Goal: Find specific page/section

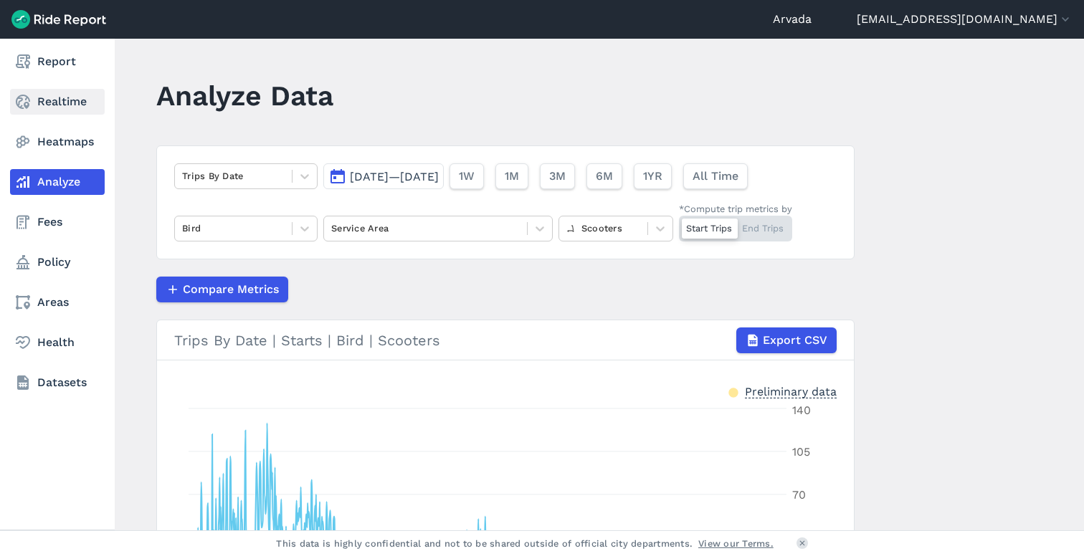
click at [32, 105] on link "Realtime" at bounding box center [57, 102] width 95 height 26
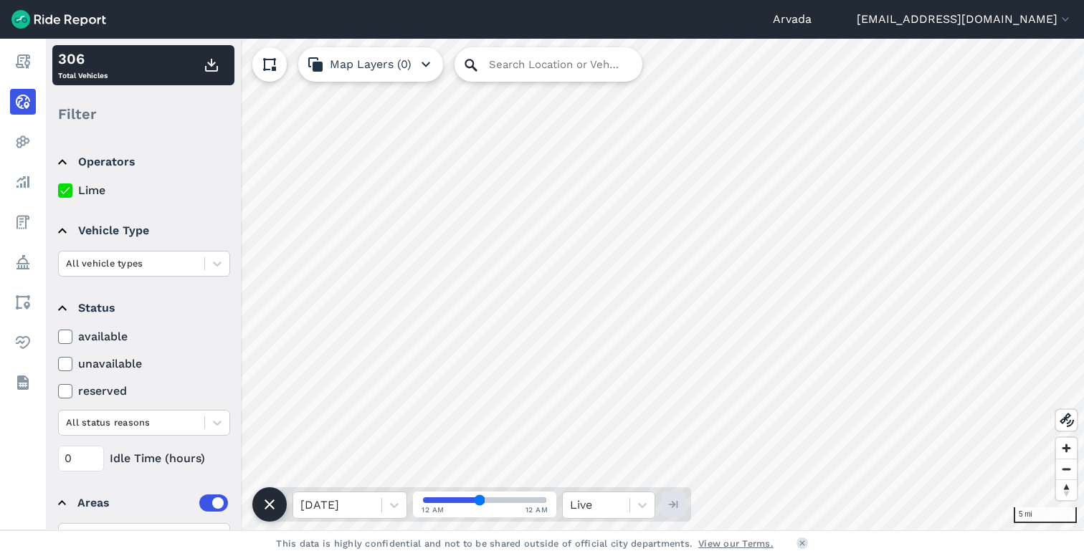
click at [475, 70] on icon at bounding box center [470, 65] width 12 height 12
click at [511, 68] on input "Search Location or Vehicles" at bounding box center [548, 64] width 188 height 34
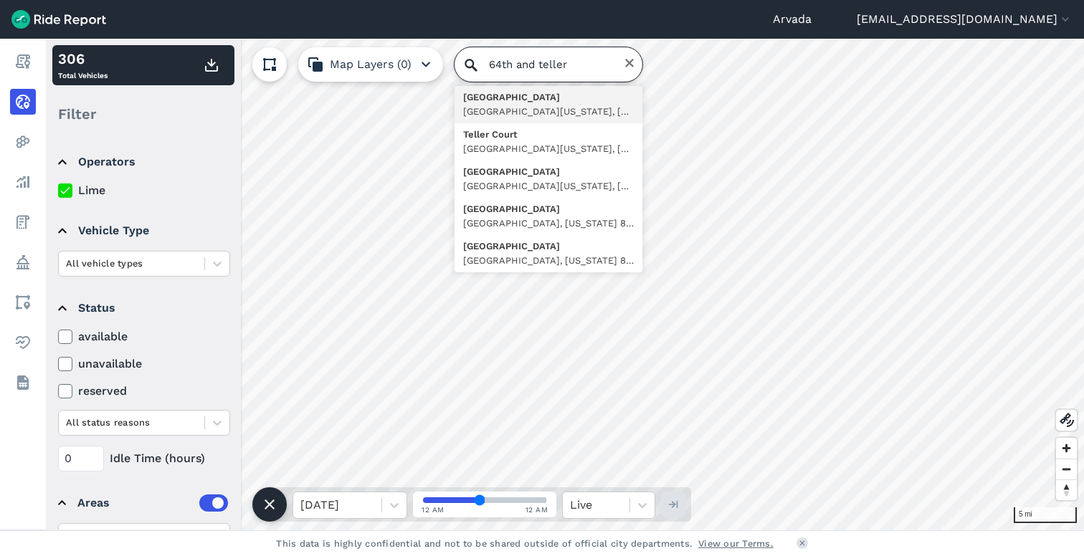
click at [582, 64] on input "64th and teller" at bounding box center [548, 64] width 188 height 34
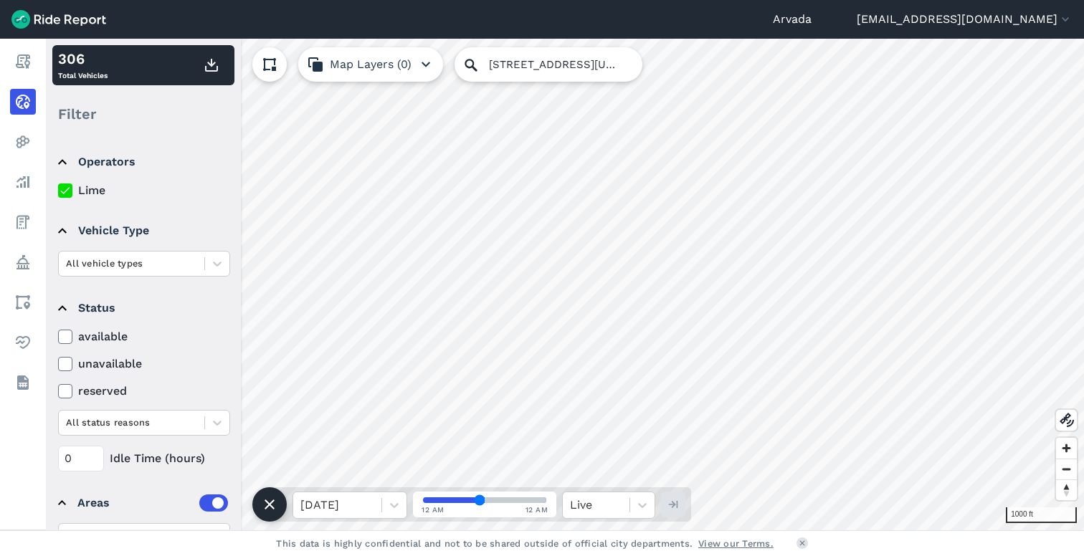
click at [602, 555] on html "Arvada [EMAIL_ADDRESS][DOMAIN_NAME] Settings Terms Sign Out Report Realtime Hea…" at bounding box center [542, 278] width 1084 height 556
click at [620, 555] on html "Arvada [EMAIL_ADDRESS][DOMAIN_NAME] Settings Terms Sign Out Report Realtime Hea…" at bounding box center [542, 278] width 1084 height 556
click at [522, 63] on input "[STREET_ADDRESS][US_STATE]" at bounding box center [548, 64] width 188 height 34
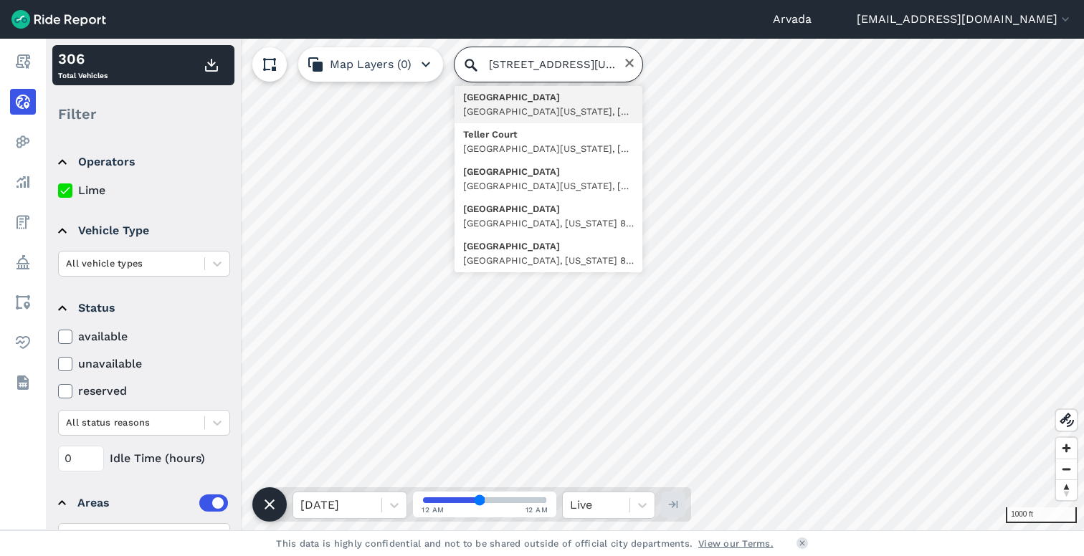
click at [522, 63] on input "[STREET_ADDRESS][US_STATE]" at bounding box center [548, 64] width 188 height 34
type input "[GEOGRAPHIC_DATA]"
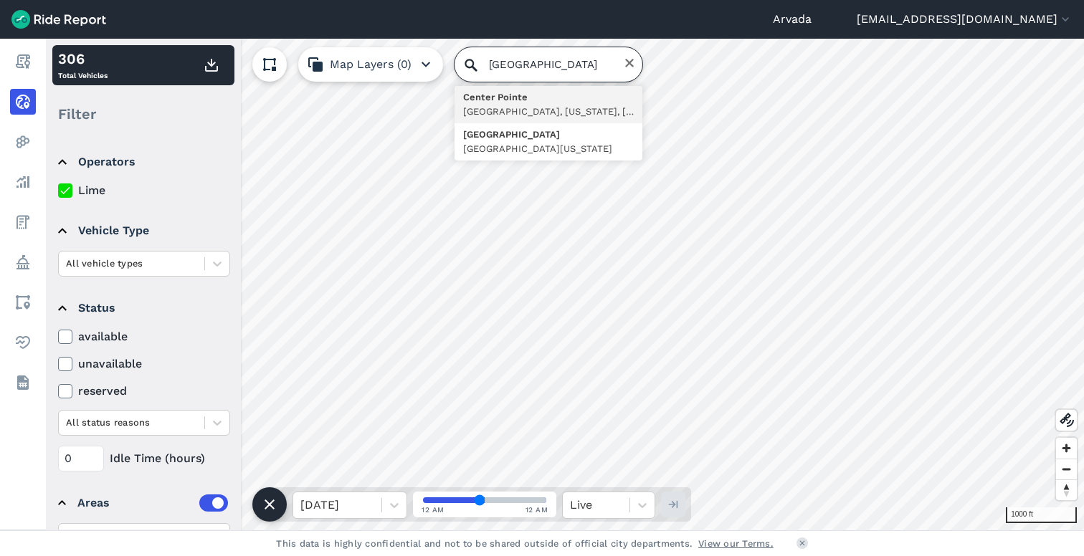
click at [542, 64] on input "[GEOGRAPHIC_DATA]" at bounding box center [548, 64] width 188 height 34
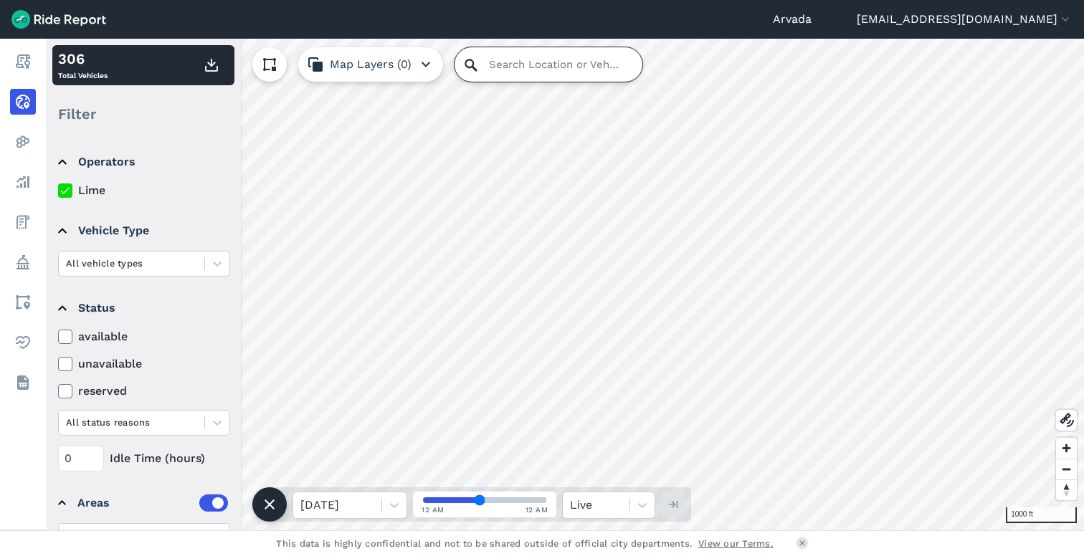
paste input "[STREET_ADDRESS][PERSON_NAME]"
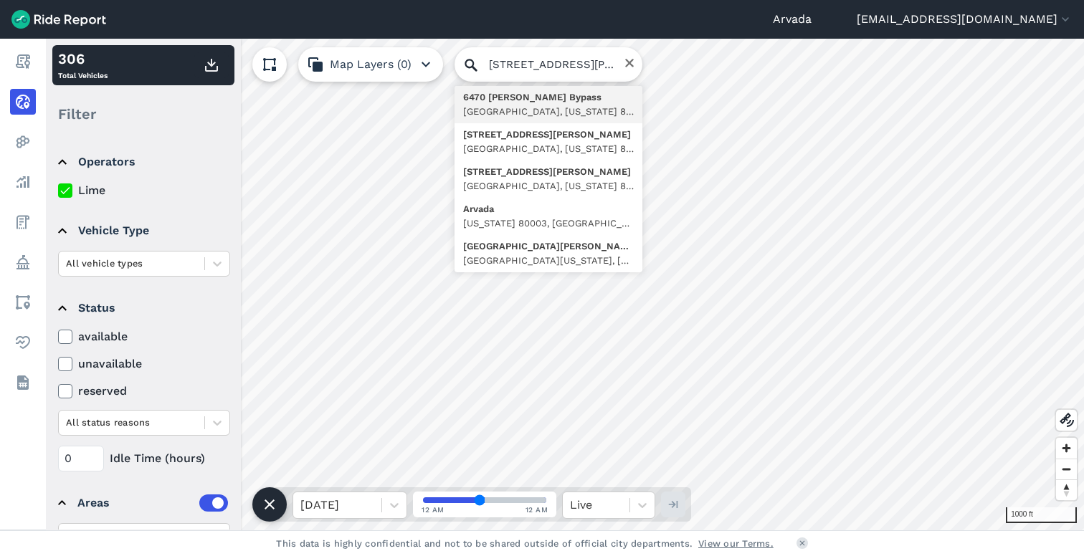
type input "[STREET_ADDRESS][PERSON_NAME][US_STATE]"
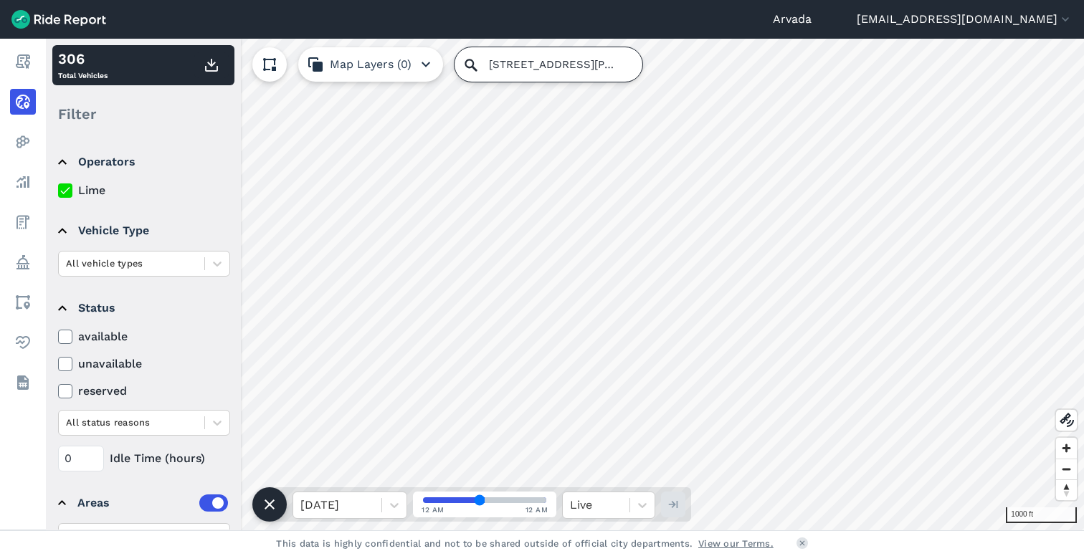
scroll to position [0, 0]
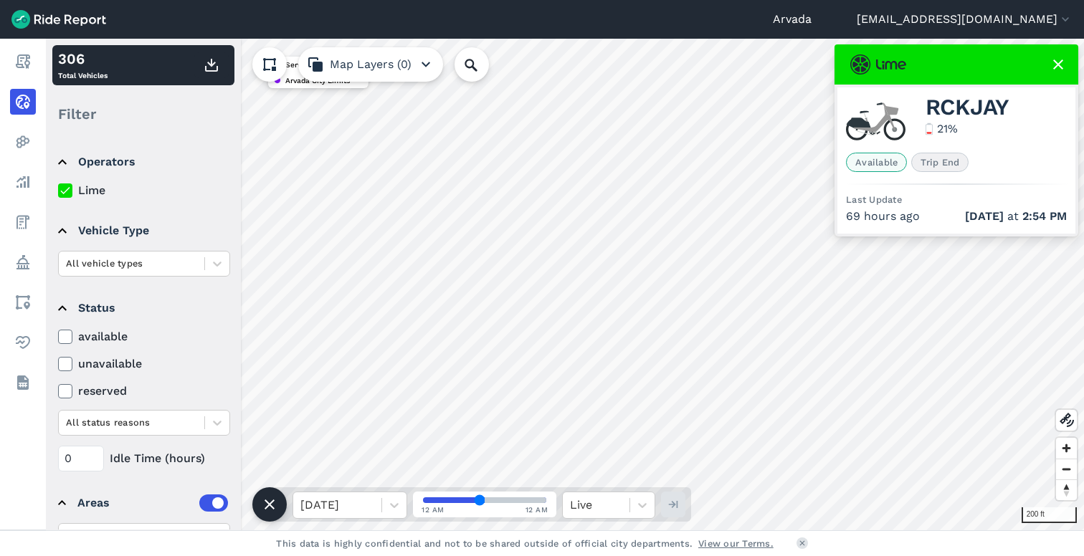
click at [263, 59] on use at bounding box center [269, 64] width 13 height 13
click at [271, 62] on use at bounding box center [269, 64] width 10 height 10
click at [320, 65] on use "button" at bounding box center [315, 64] width 14 height 14
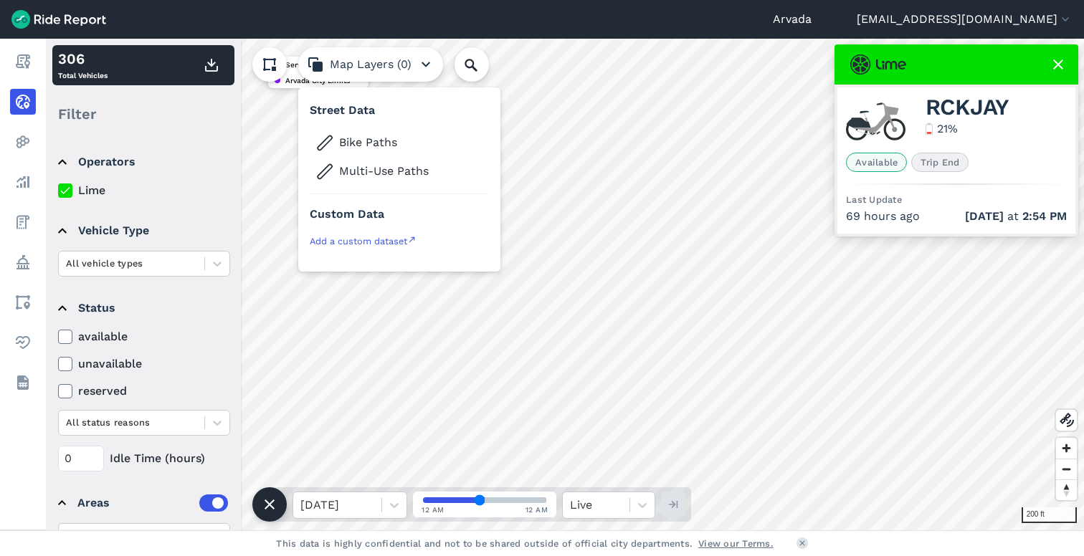
click at [379, 62] on button "Map Layers (0)" at bounding box center [370, 64] width 145 height 34
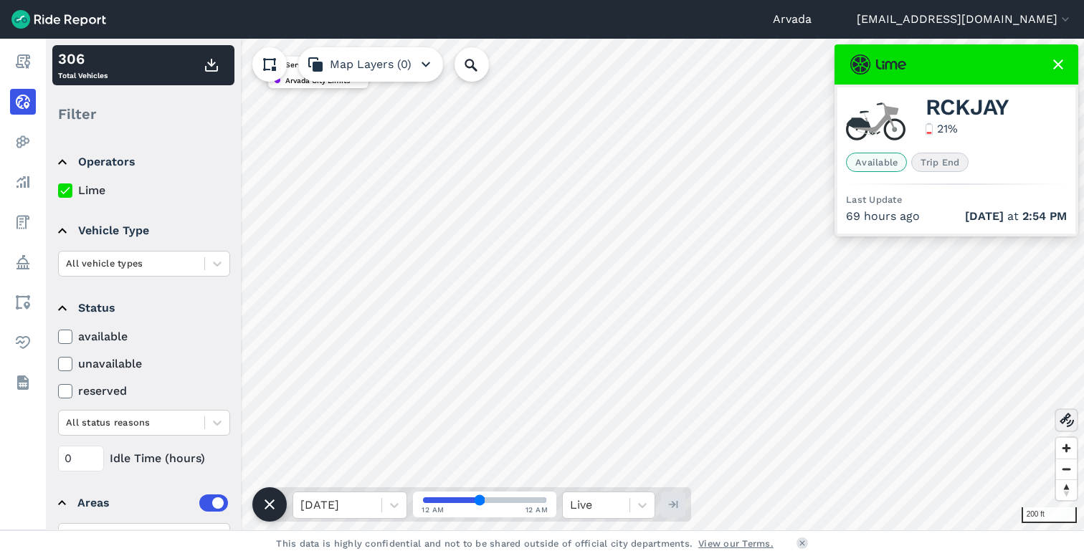
click at [1069, 423] on icon at bounding box center [1066, 419] width 17 height 17
click at [1070, 449] on span "Zoom in" at bounding box center [1066, 448] width 21 height 21
click at [1060, 449] on span "Zoom in" at bounding box center [1066, 448] width 21 height 21
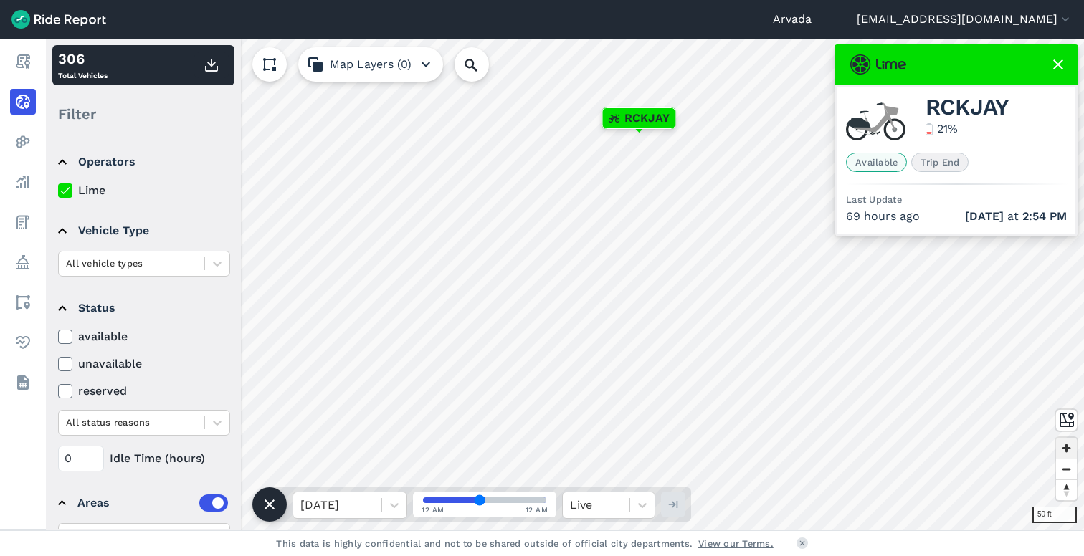
click at [1070, 452] on span "Zoom in" at bounding box center [1066, 448] width 21 height 21
